Goal: Transaction & Acquisition: Purchase product/service

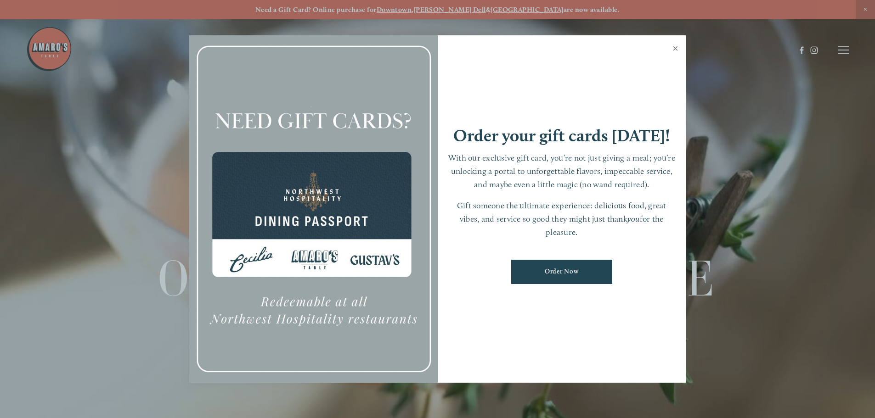
click at [673, 52] on link "Close" at bounding box center [676, 50] width 18 height 26
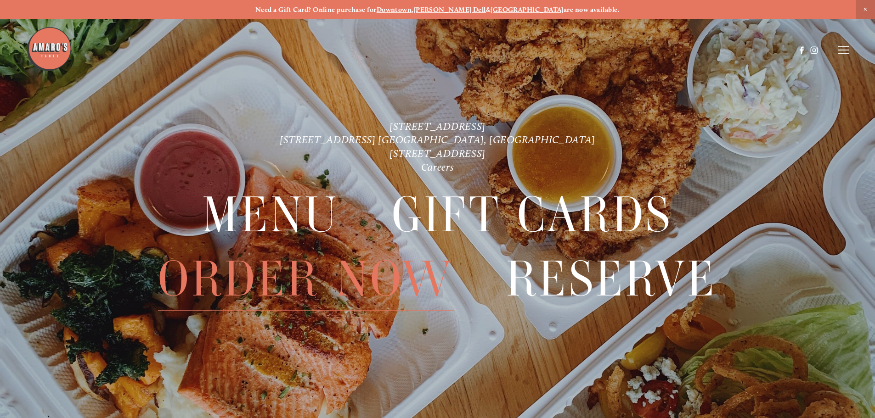
click at [237, 280] on span "Order Now" at bounding box center [305, 279] width 295 height 63
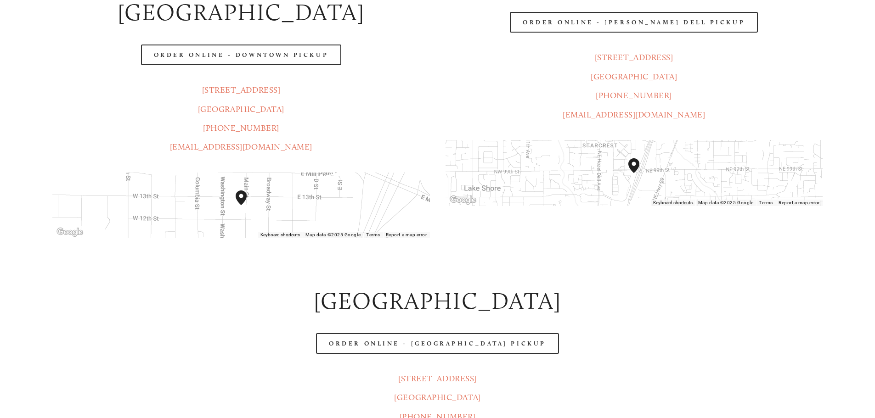
scroll to position [322, 0]
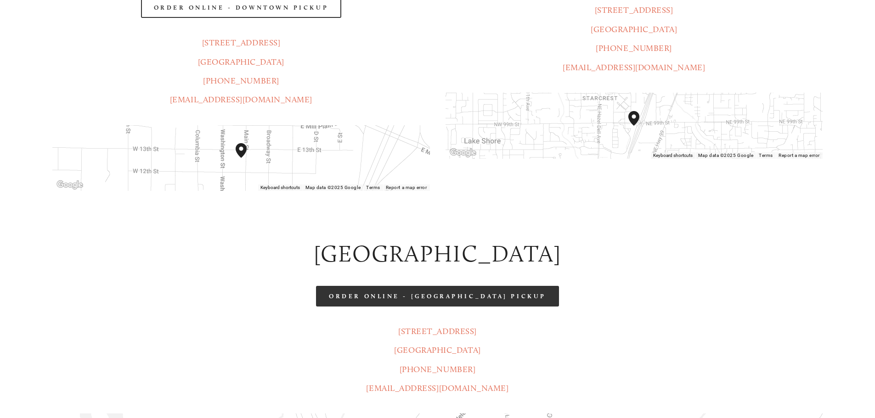
click at [357, 286] on link "Order Online - [GEOGRAPHIC_DATA] Pickup" at bounding box center [437, 296] width 243 height 21
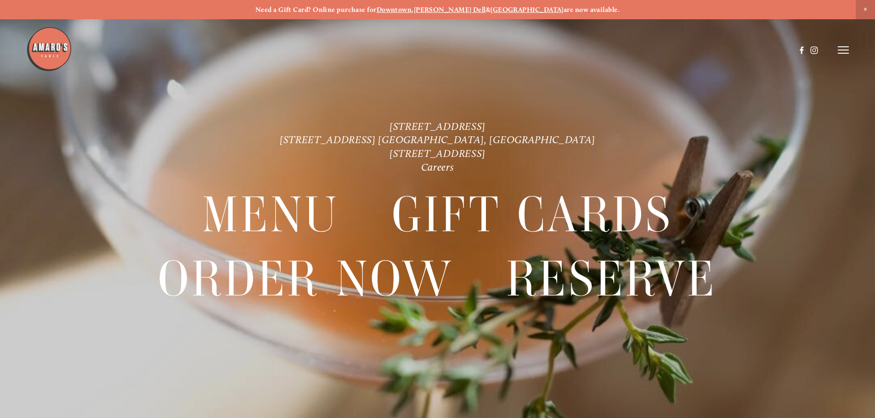
click at [838, 51] on icon at bounding box center [843, 50] width 11 height 8
click at [647, 50] on span "Menu" at bounding box center [650, 49] width 19 height 9
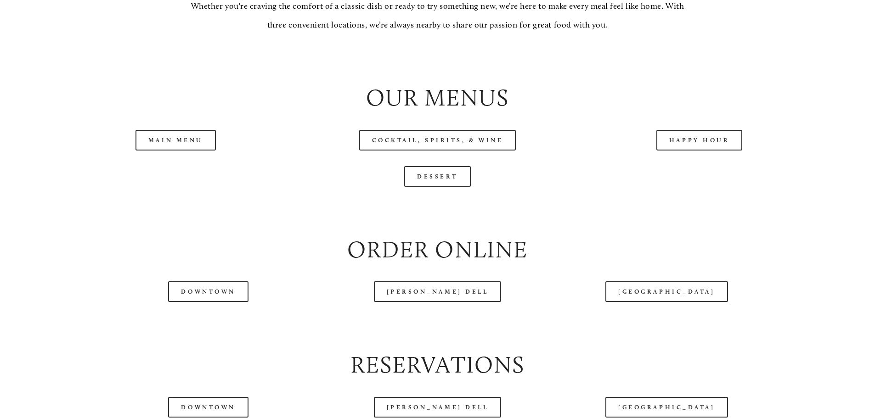
scroll to position [1103, 0]
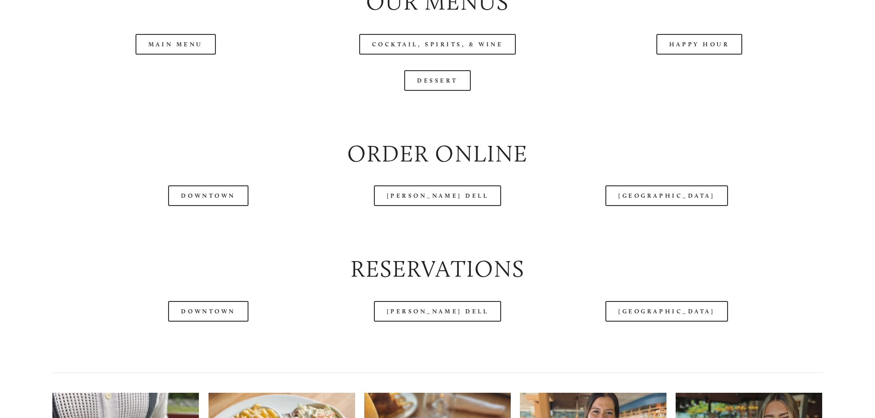
click at [189, 75] on header "Menu Order Now Visit Gallery 0" at bounding box center [437, 27] width 823 height 100
click at [187, 55] on link "Main Menu" at bounding box center [176, 44] width 80 height 21
